Goal: Task Accomplishment & Management: Manage account settings

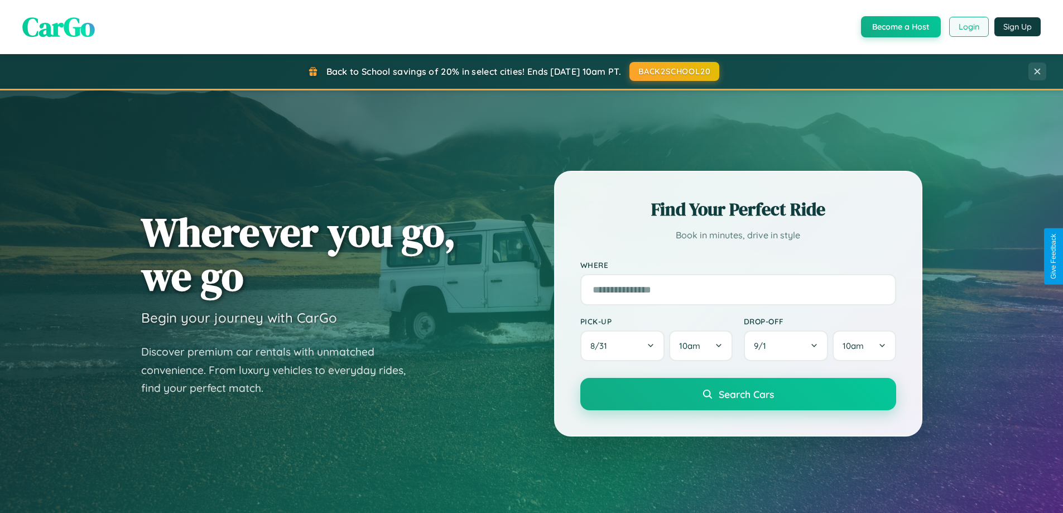
click at [968, 27] on button "Login" at bounding box center [969, 27] width 40 height 20
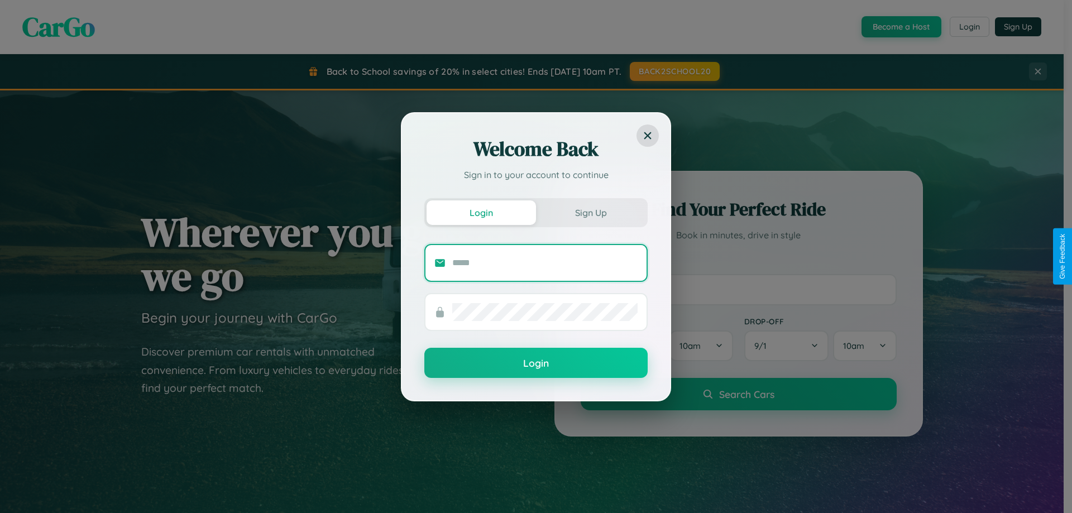
click at [545, 262] on input "text" at bounding box center [544, 263] width 185 height 18
type input "**********"
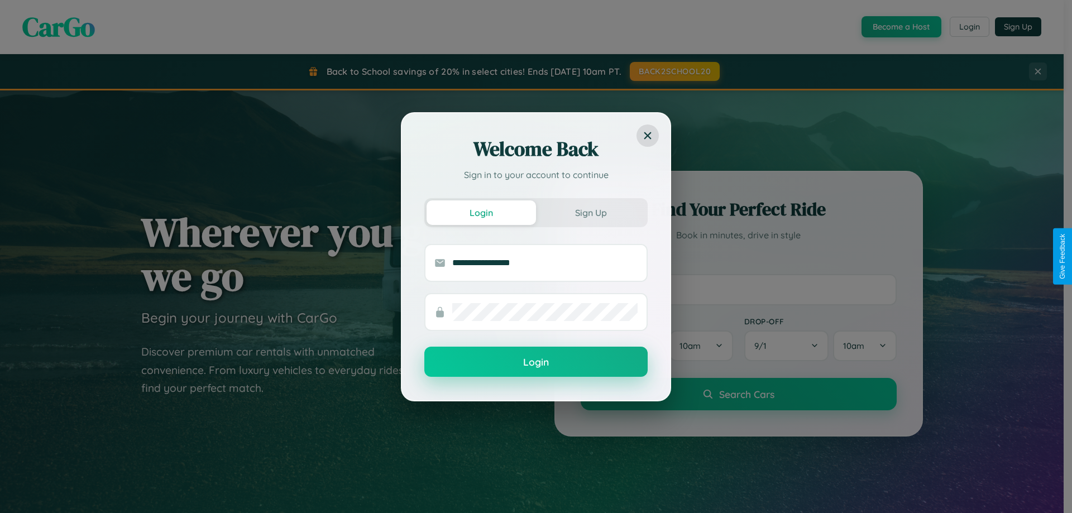
click at [536, 362] on button "Login" at bounding box center [535, 362] width 223 height 30
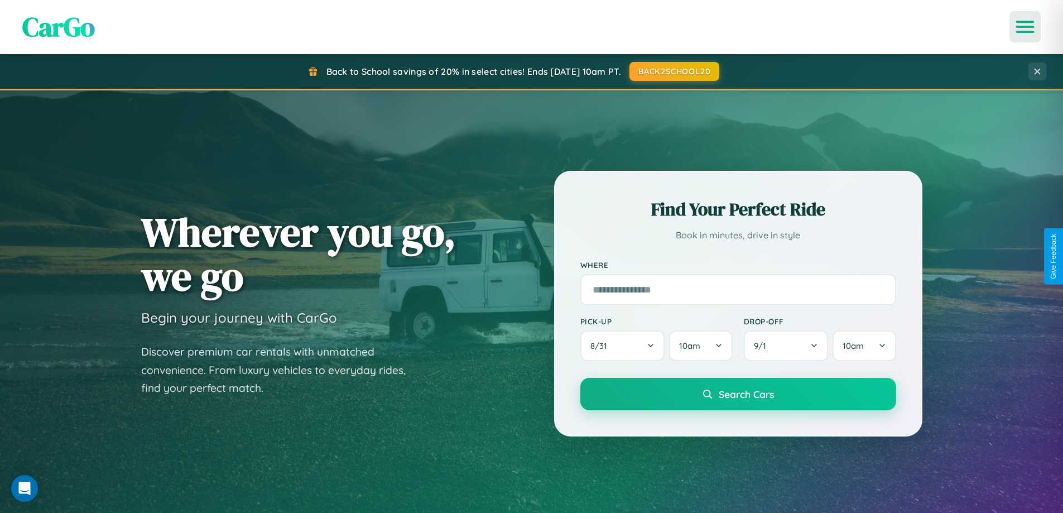
click at [1025, 27] on icon "Open menu" at bounding box center [1025, 27] width 16 height 10
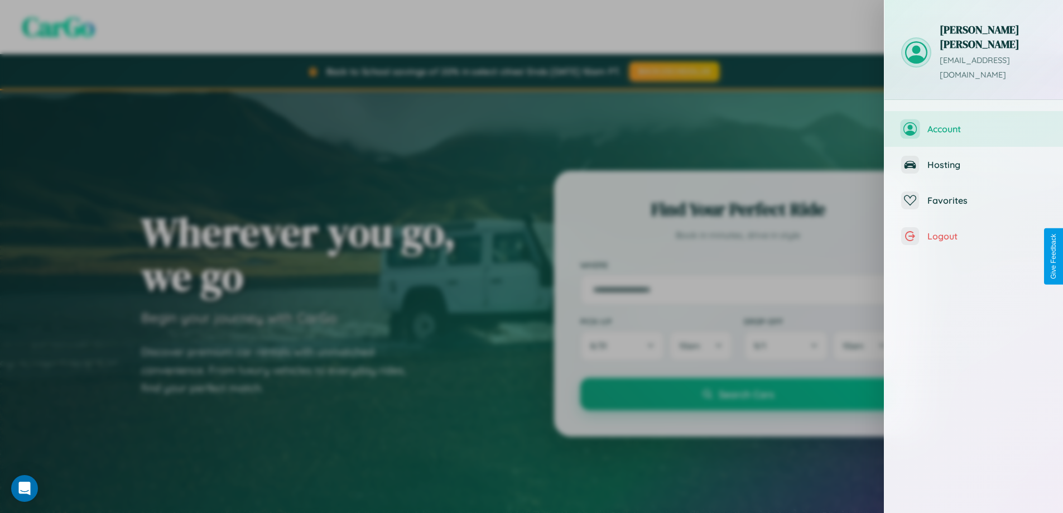
click at [974, 123] on span "Account" at bounding box center [987, 128] width 119 height 11
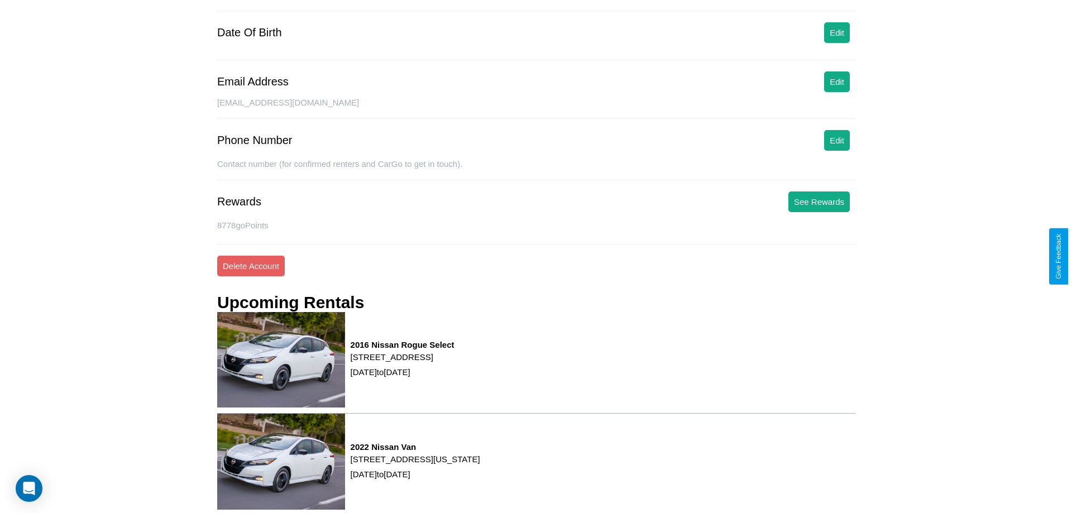
scroll to position [142, 0]
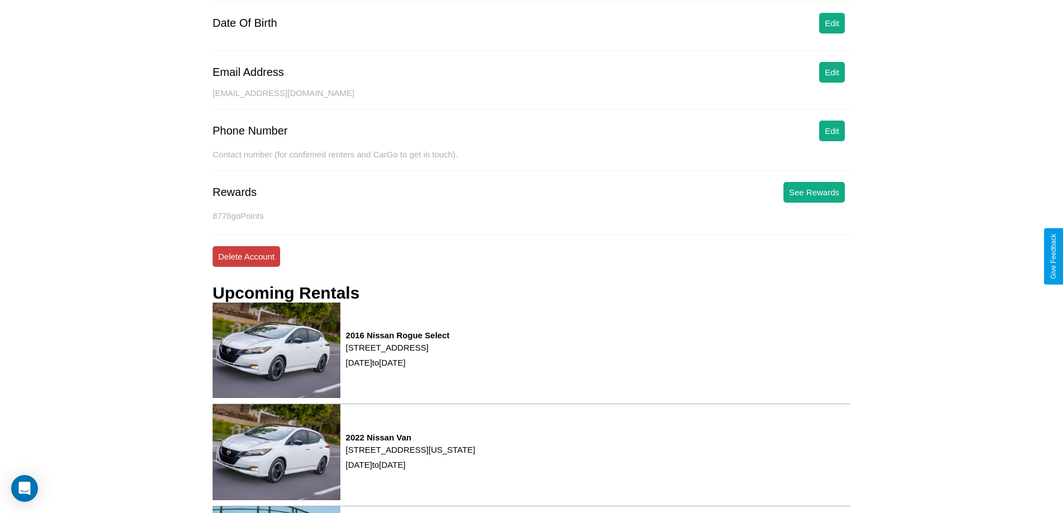
click at [246, 256] on button "Delete Account" at bounding box center [247, 256] width 68 height 21
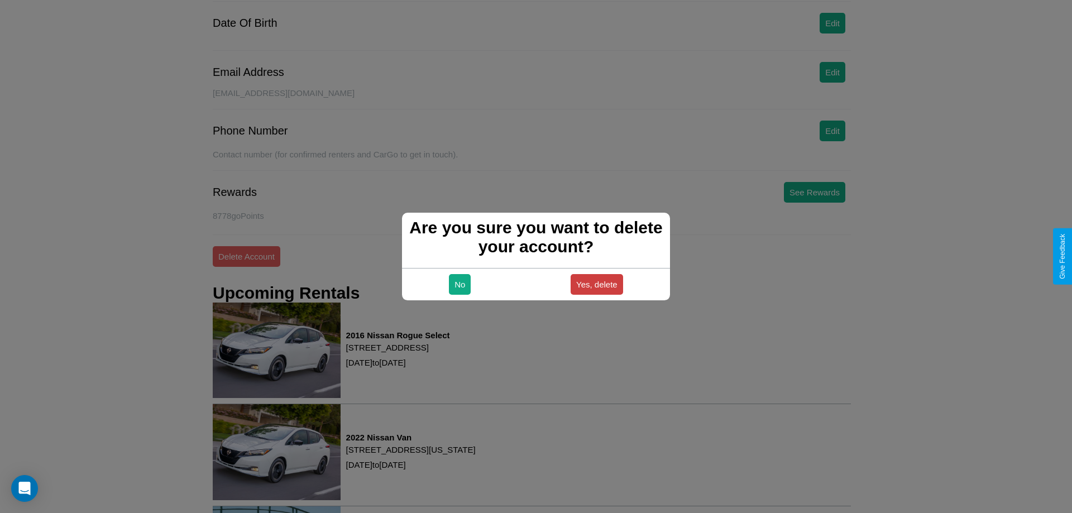
click at [596, 284] on button "Yes, delete" at bounding box center [596, 284] width 52 height 21
